Goal: Check status: Check status

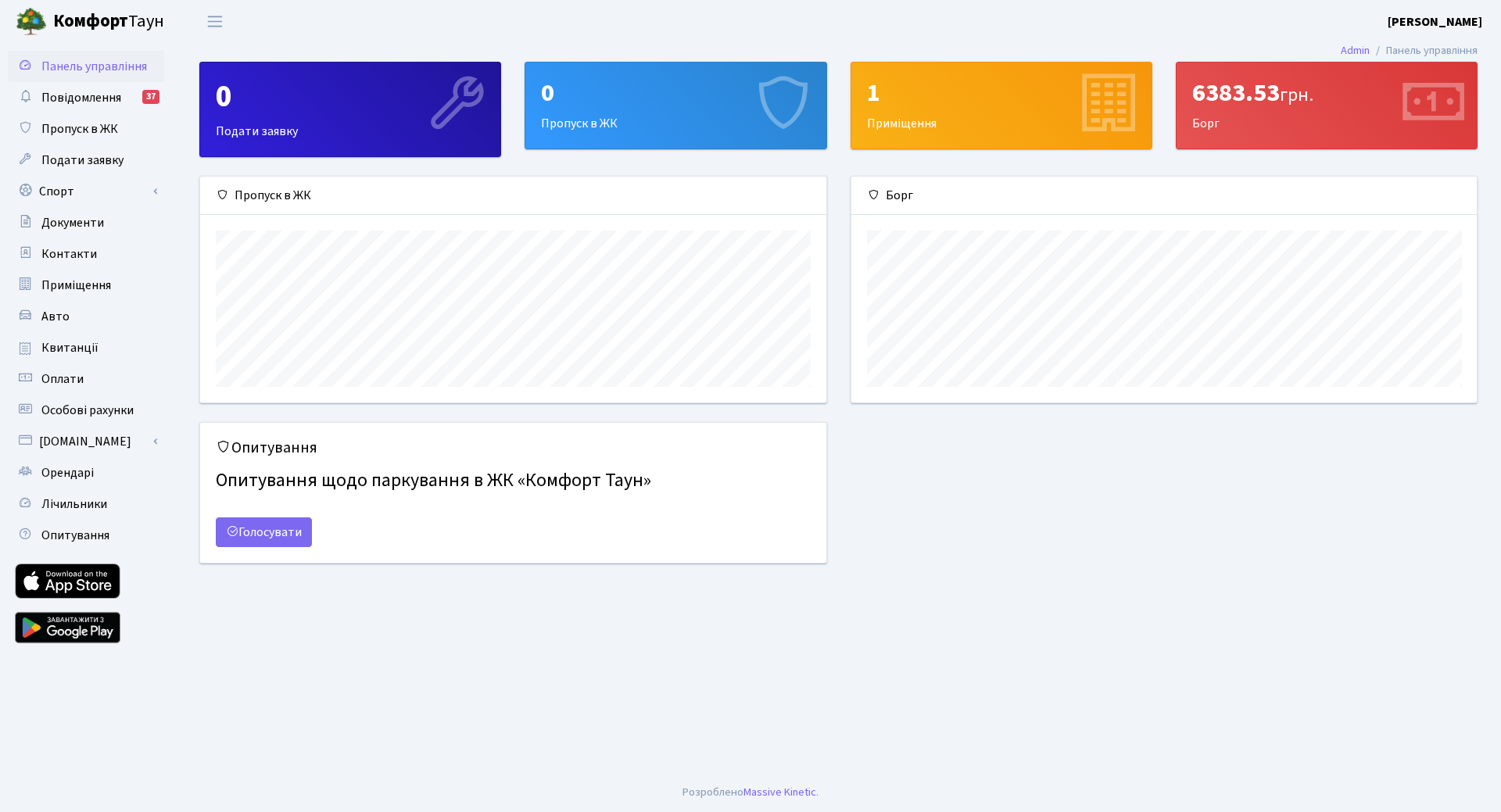
scroll to position [226, 625]
click at [62, 342] on span "Квитанції" at bounding box center [69, 348] width 57 height 18
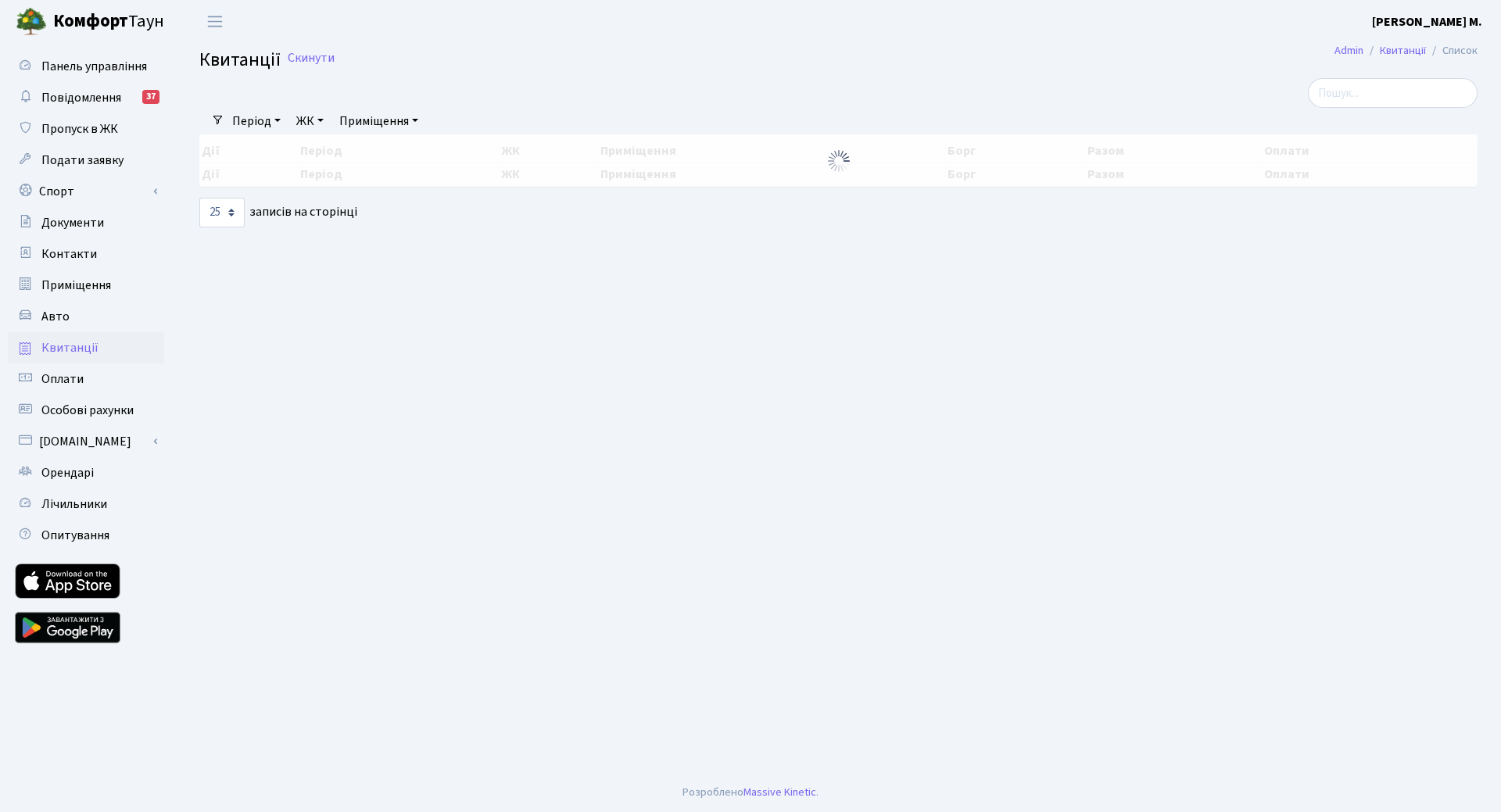
select select "25"
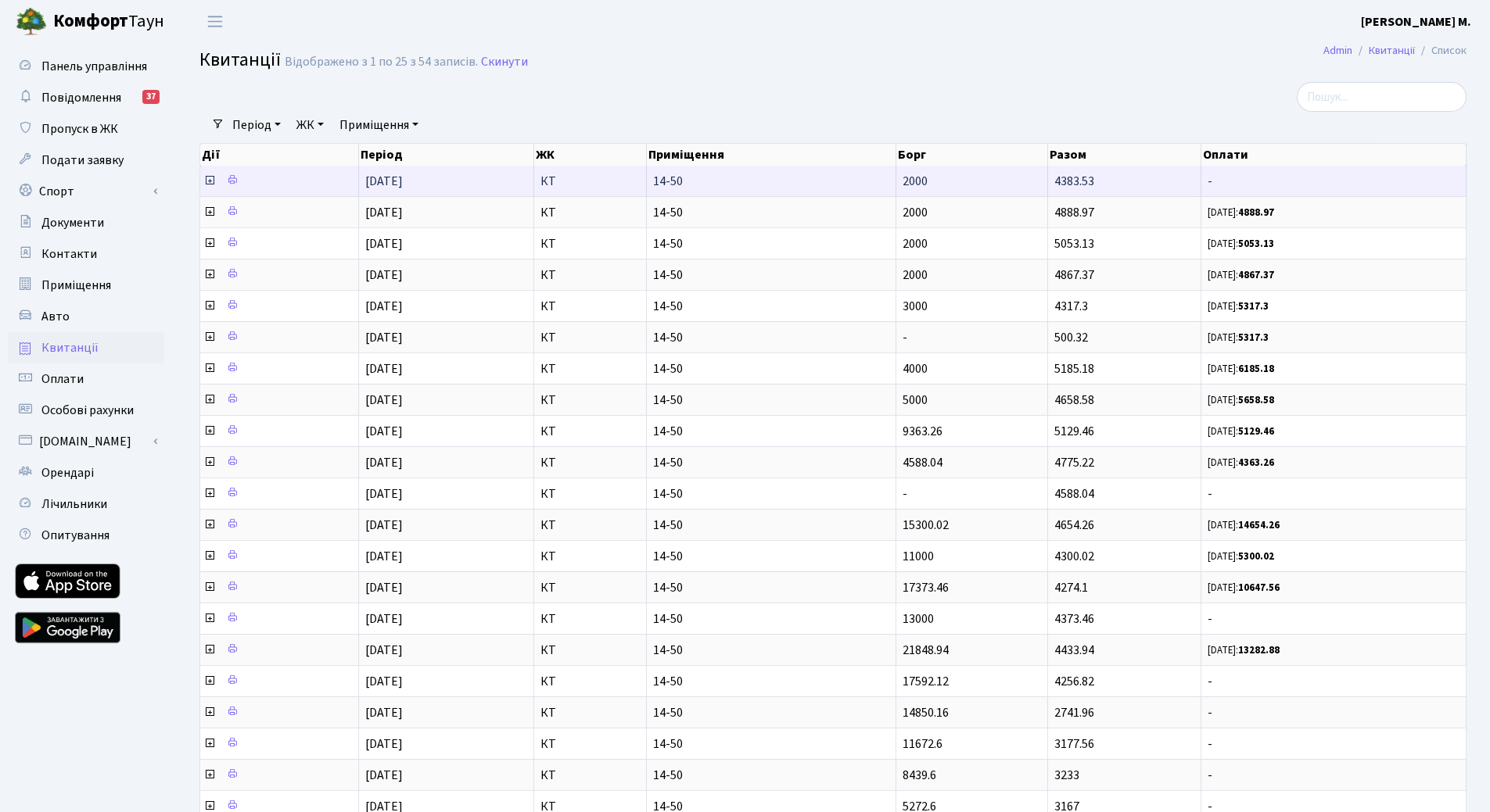
click at [206, 178] on icon at bounding box center [209, 180] width 13 height 13
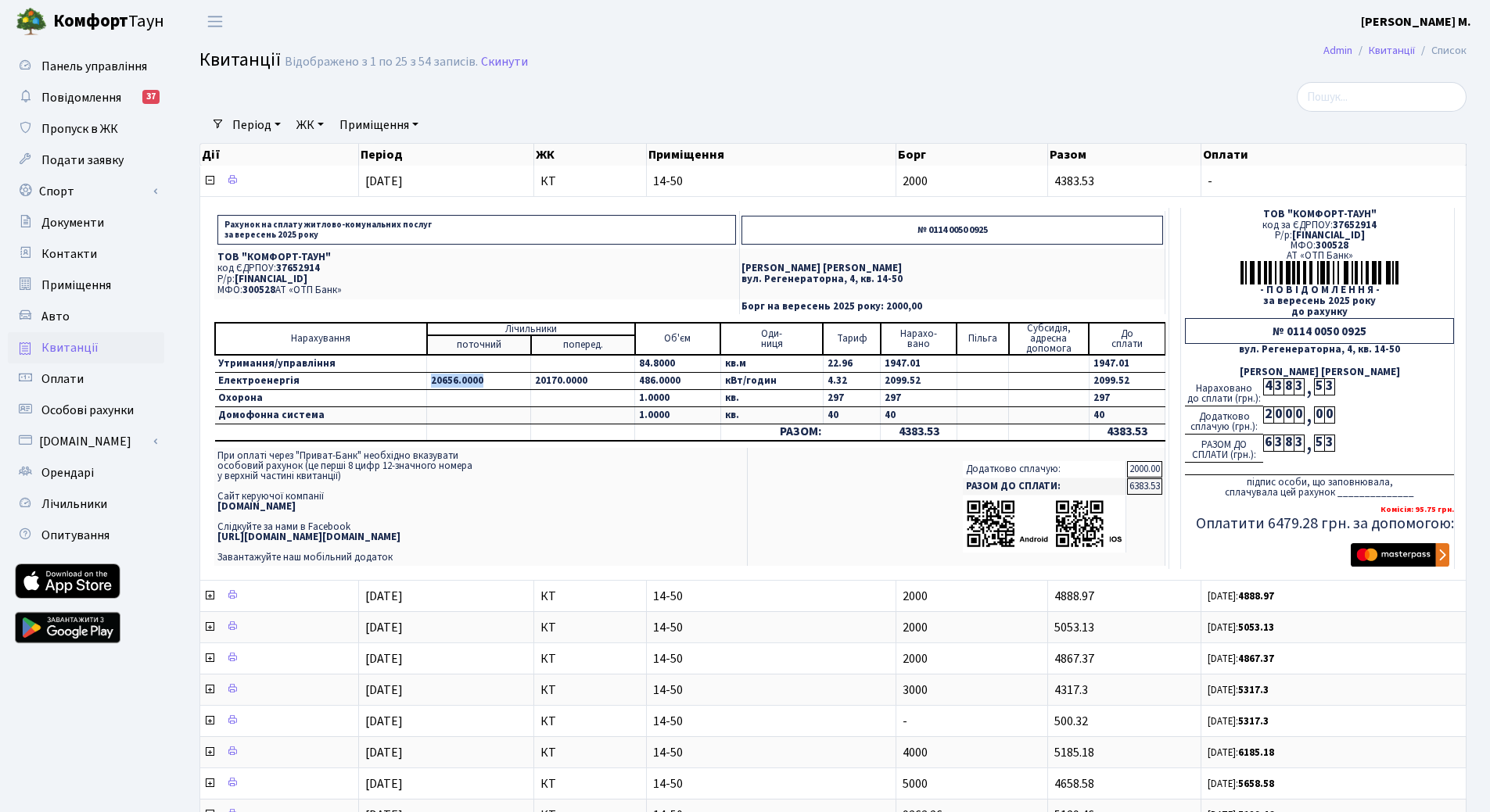
drag, startPoint x: 418, startPoint y: 381, endPoint x: 479, endPoint y: 384, distance: 61.1
click at [478, 384] on td "20656.0000" at bounding box center [479, 382] width 104 height 18
